Goal: Find specific page/section: Find specific page/section

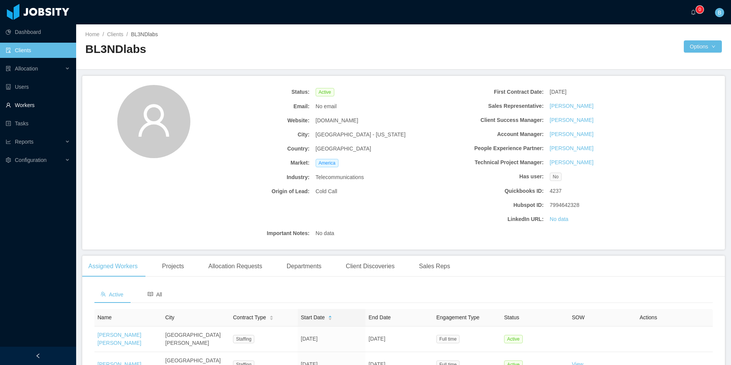
click at [37, 104] on link "Workers" at bounding box center [38, 104] width 64 height 15
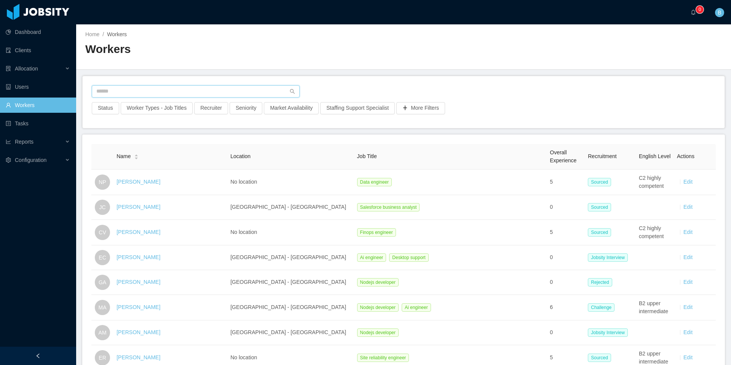
click at [204, 90] on input "text" at bounding box center [196, 91] width 208 height 12
type input "*"
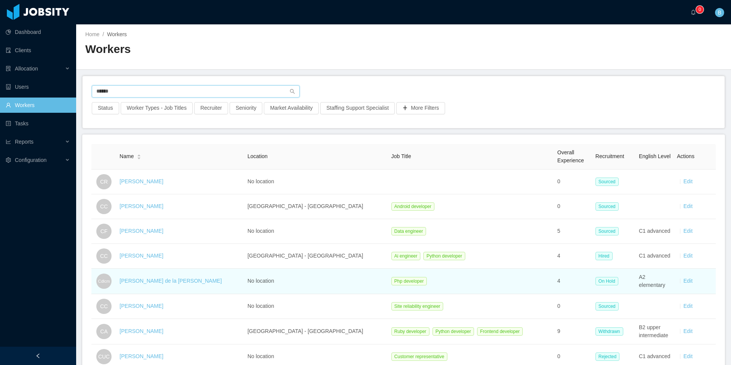
scroll to position [5, 0]
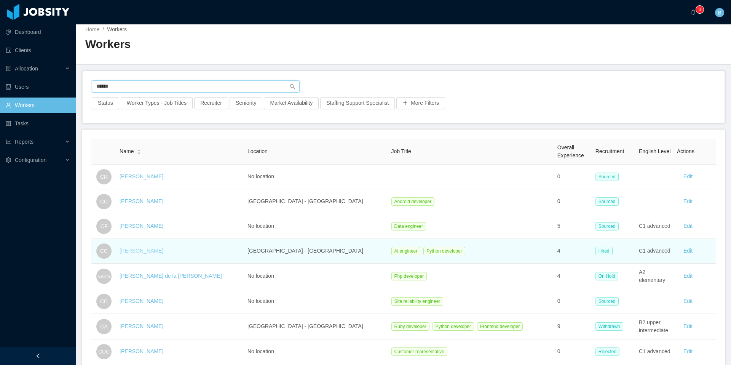
type input "******"
click at [150, 252] on link "[PERSON_NAME]" at bounding box center [142, 250] width 44 height 6
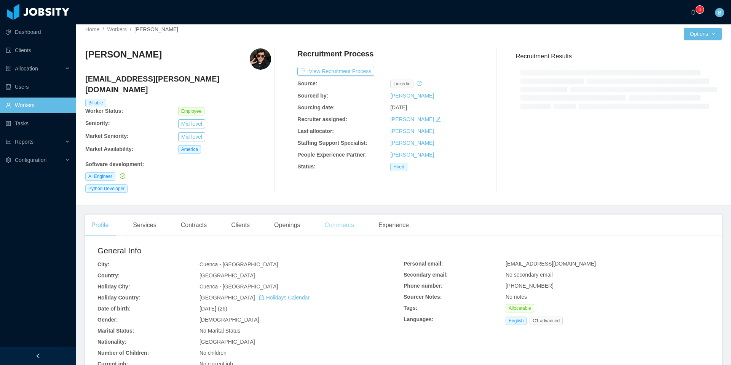
click at [344, 218] on div "Comments" at bounding box center [340, 224] width 42 height 21
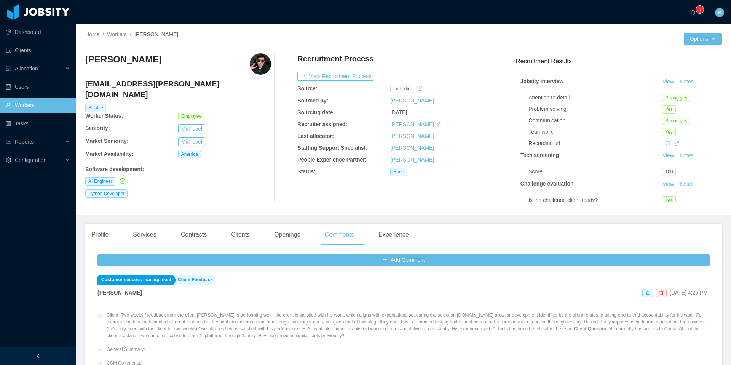
drag, startPoint x: 657, startPoint y: 147, endPoint x: 646, endPoint y: 143, distance: 11.2
click at [646, 143] on div "Recording url" at bounding box center [623, 143] width 189 height 8
